Goal: Communication & Community: Answer question/provide support

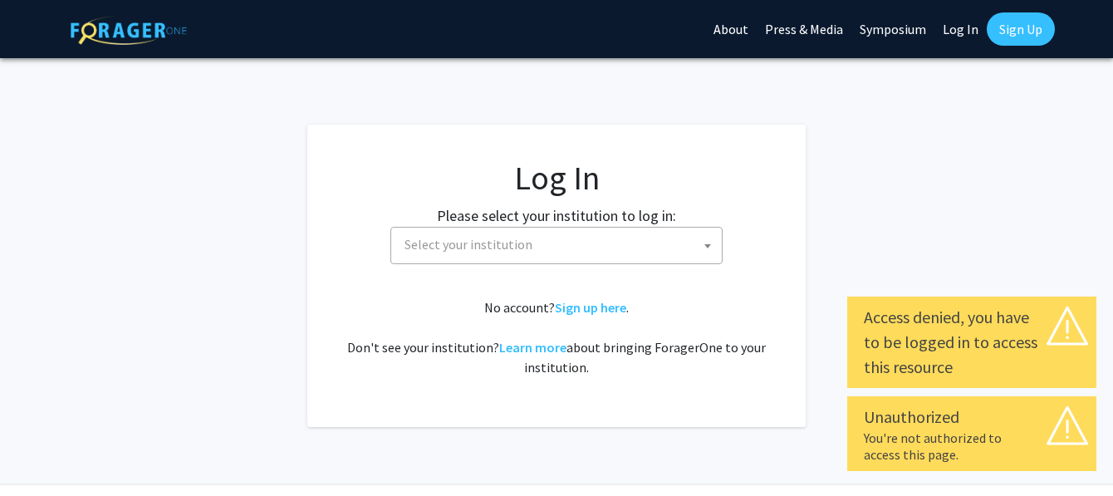
select select
click at [472, 251] on span "Select your institution" at bounding box center [469, 244] width 128 height 17
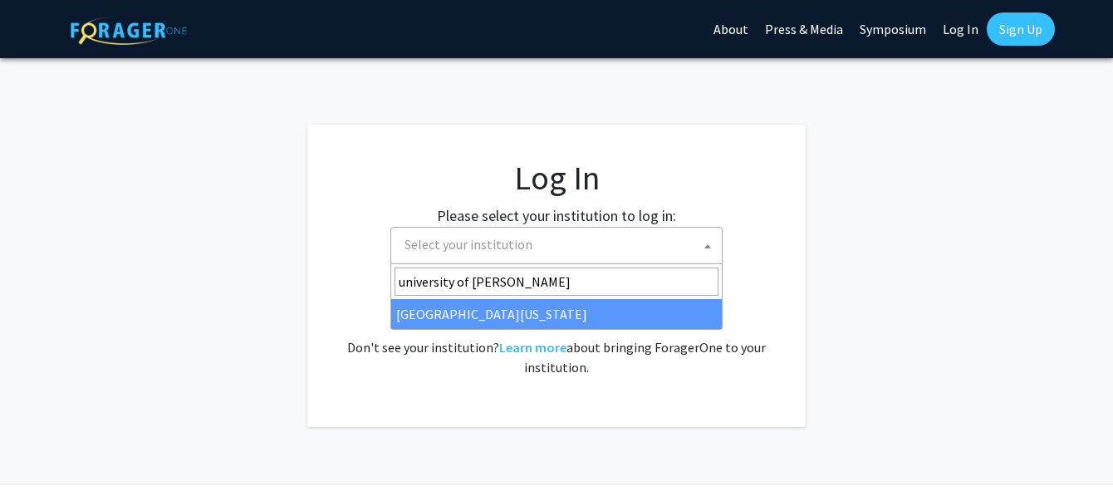
type input "university of [PERSON_NAME]"
select select "13"
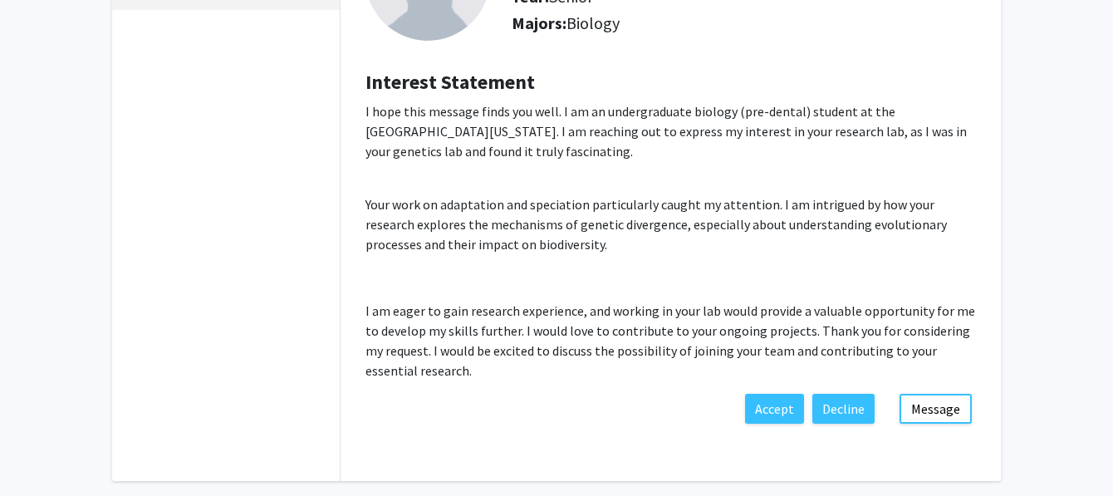
scroll to position [191, 0]
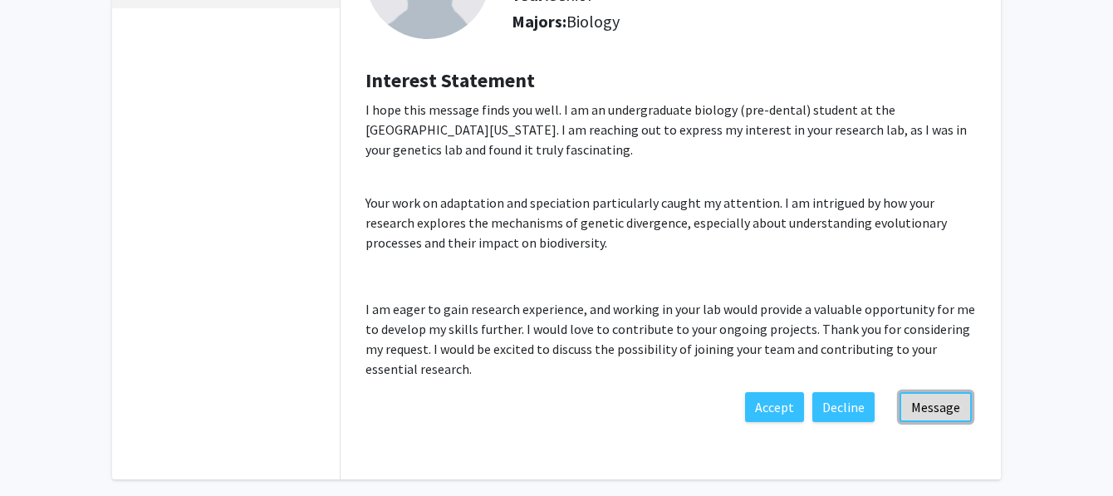
click at [916, 394] on button "Message" at bounding box center [936, 407] width 72 height 30
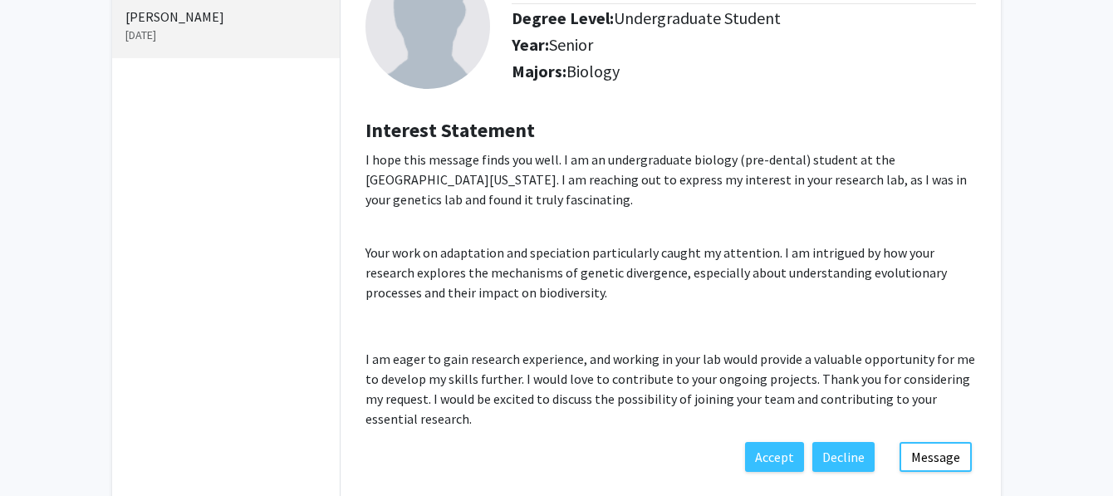
scroll to position [262, 0]
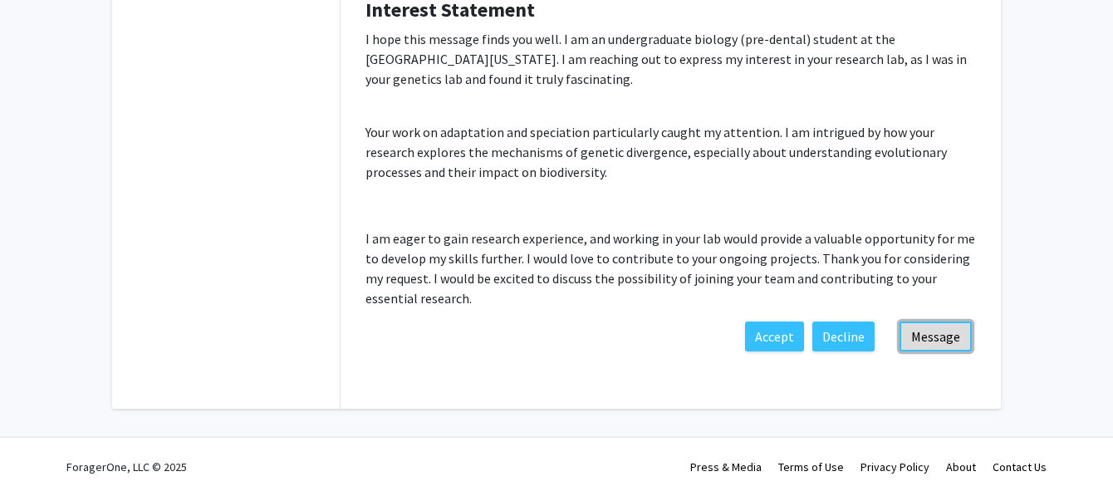
click at [946, 333] on button "Message" at bounding box center [936, 337] width 72 height 30
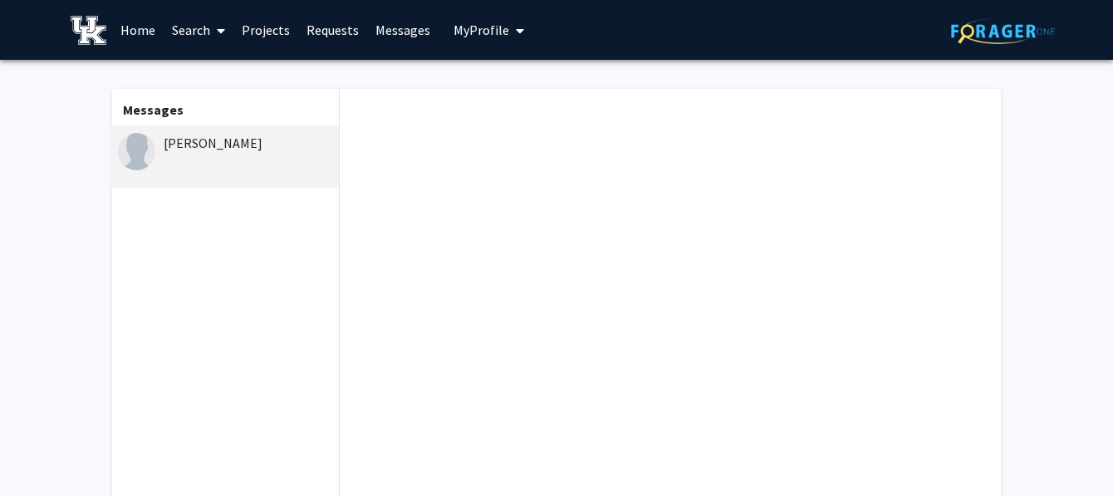
click at [272, 135] on div "[PERSON_NAME]" at bounding box center [226, 143] width 217 height 20
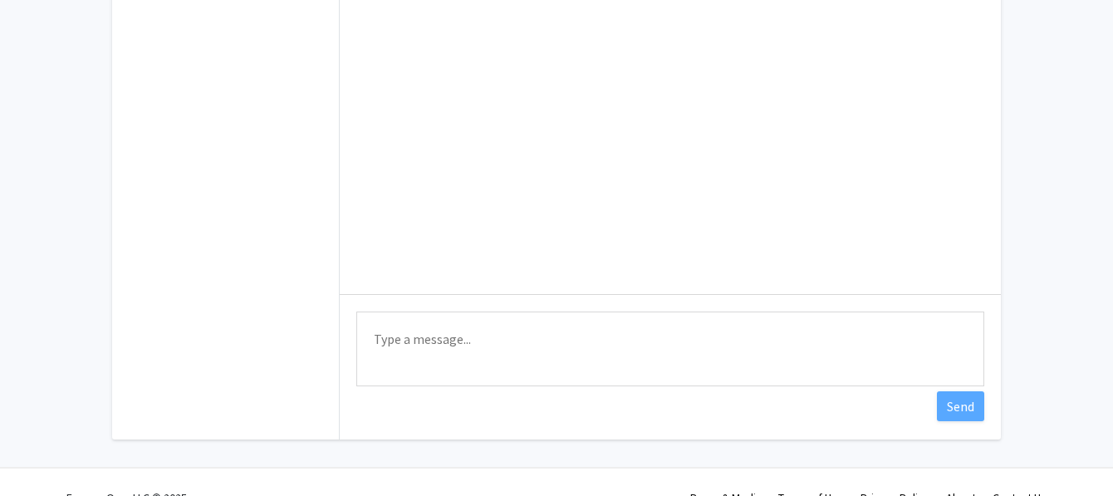
scroll to position [262, 0]
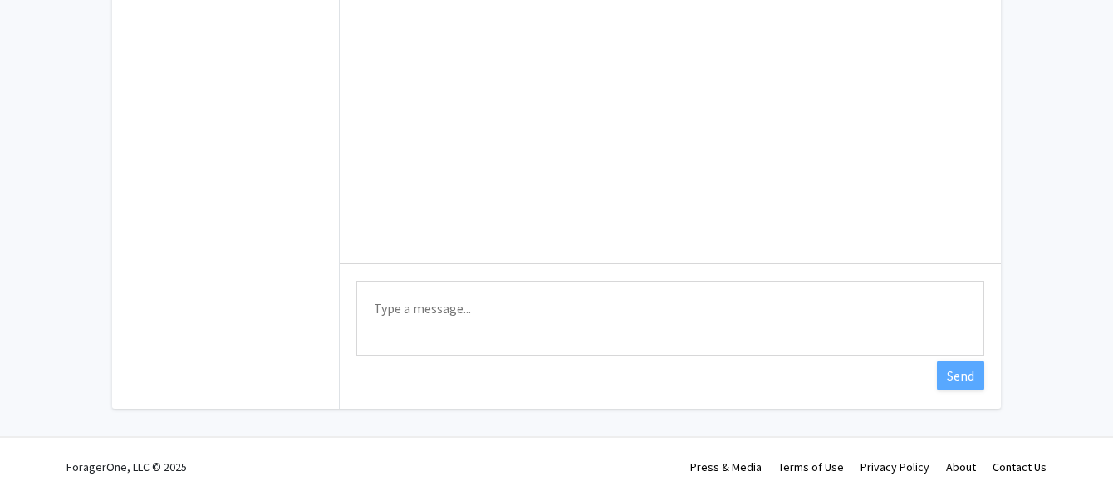
click at [569, 351] on textarea "Type a message" at bounding box center [670, 318] width 628 height 75
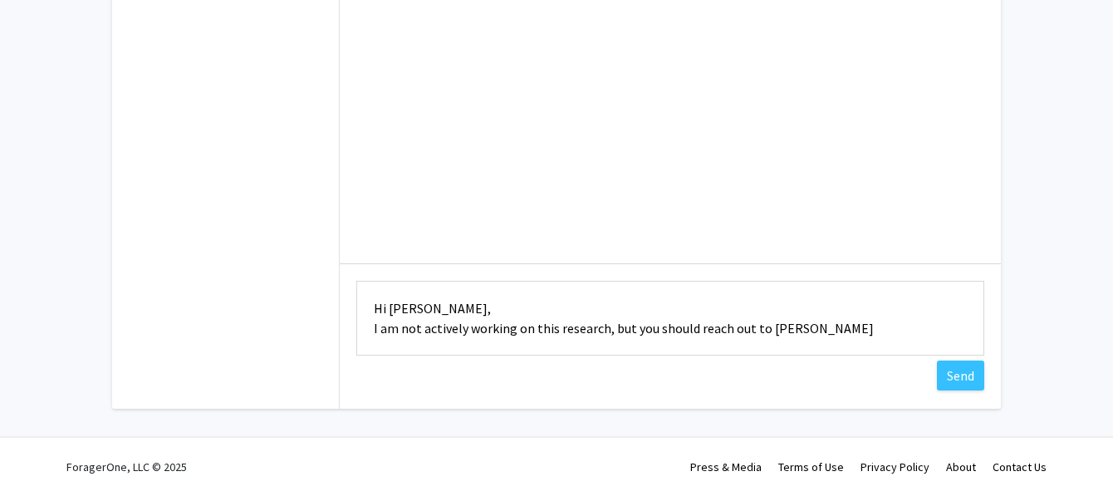
click at [785, 327] on textarea "Hi [PERSON_NAME], I am not actively working on this research, but you should re…" at bounding box center [670, 318] width 628 height 75
click at [882, 332] on textarea "Hi [PERSON_NAME], I am not actively working on this research, but you should re…" at bounding box center [670, 318] width 628 height 75
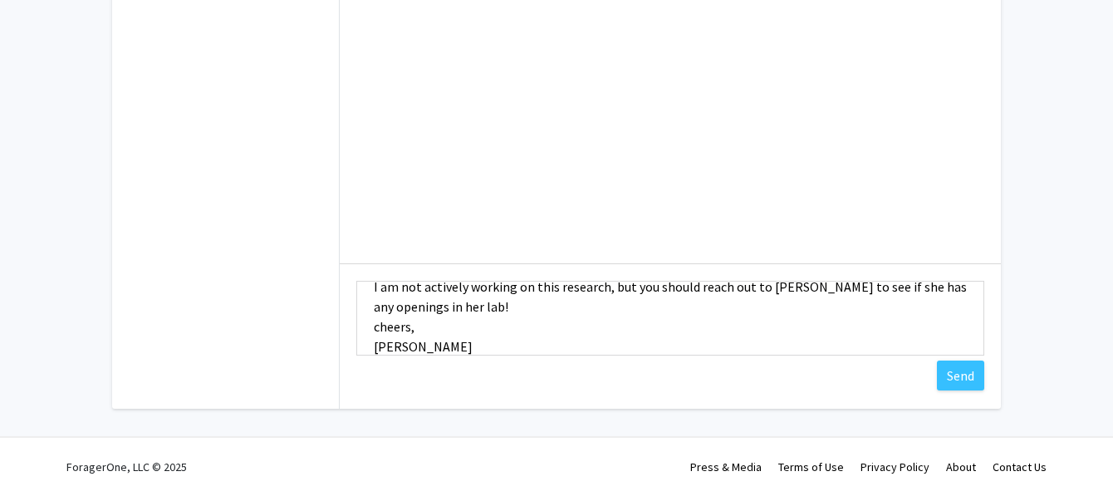
scroll to position [61, 0]
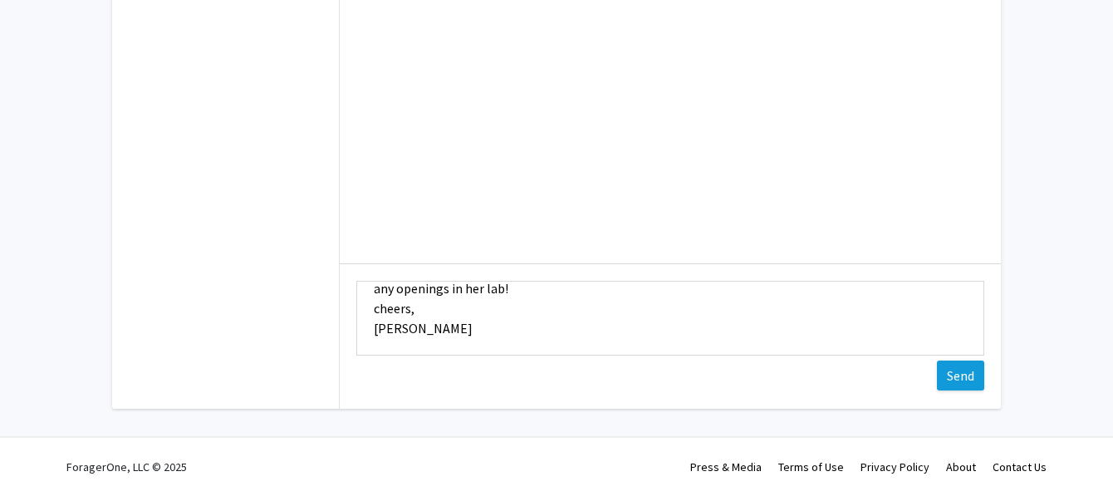
type textarea "Hi [PERSON_NAME], I am not actively working on this research, but you should re…"
click at [952, 382] on button "Send" at bounding box center [960, 376] width 47 height 30
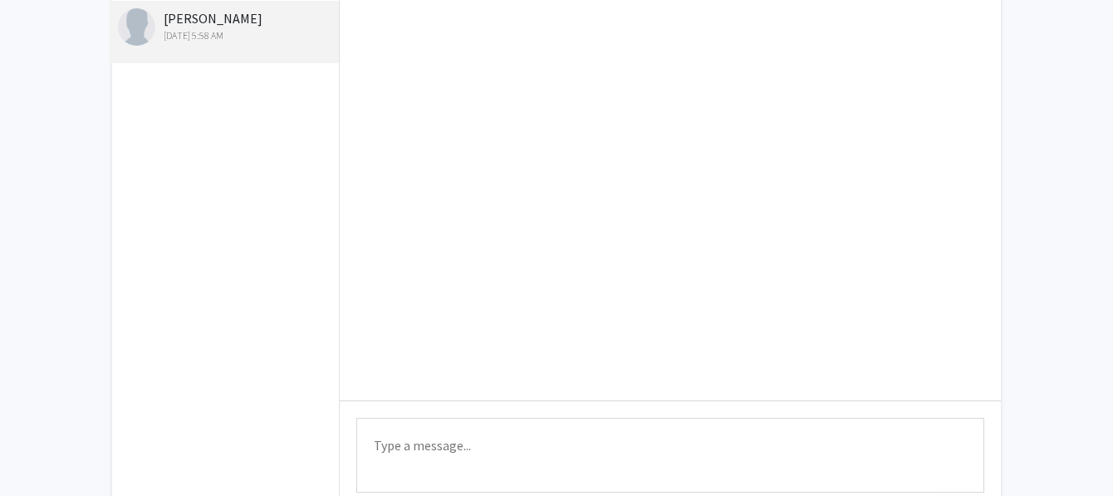
scroll to position [0, 0]
